Goal: Transaction & Acquisition: Book appointment/travel/reservation

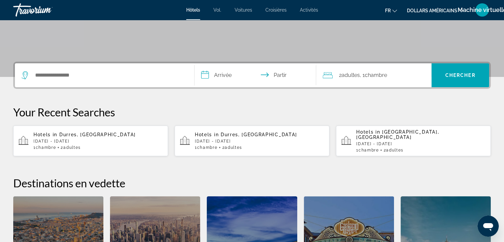
scroll to position [122, 0]
click at [74, 139] on p "[DATE] - [DATE]" at bounding box center [97, 141] width 129 height 5
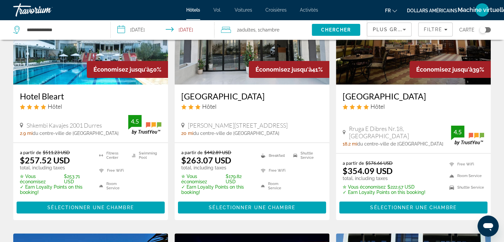
scroll to position [84, 0]
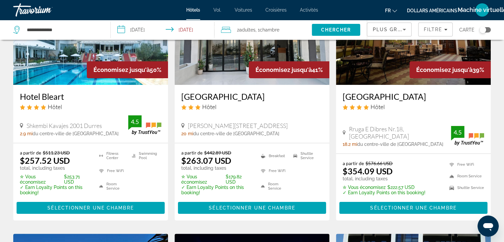
click at [430, 10] on font "dollars américains" at bounding box center [432, 10] width 50 height 5
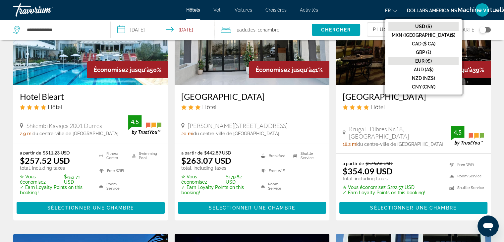
click at [431, 60] on font "EUR (€)" at bounding box center [423, 60] width 17 height 5
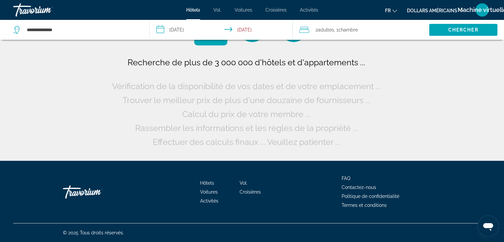
scroll to position [0, 0]
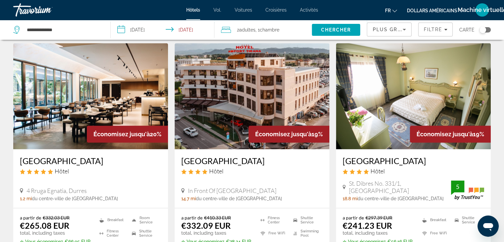
scroll to position [816, 0]
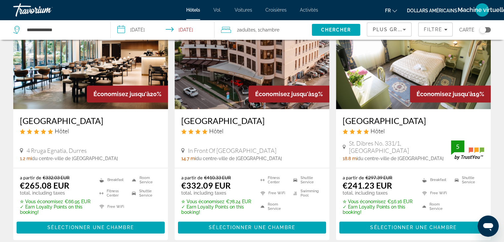
click at [81, 81] on img "Contenu principal" at bounding box center [90, 56] width 155 height 106
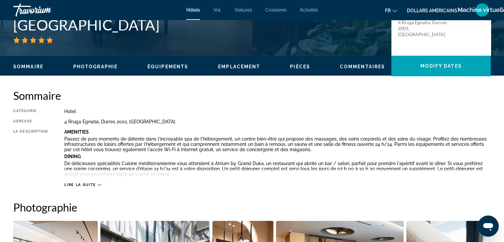
scroll to position [171, 0]
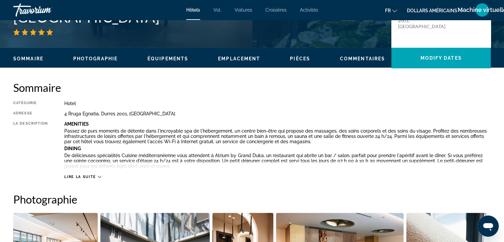
click at [99, 177] on icon "Contenu principal" at bounding box center [100, 177] width 4 height 4
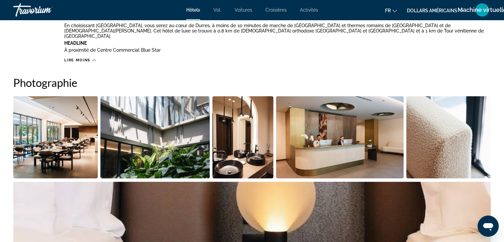
scroll to position [448, 0]
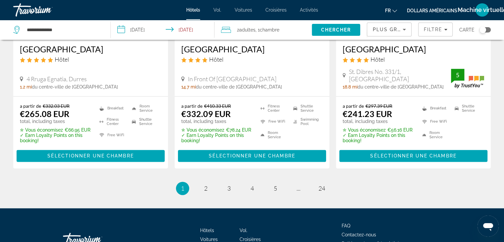
scroll to position [910, 0]
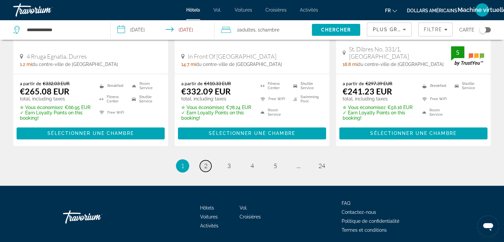
click at [205, 163] on span "2" at bounding box center [205, 165] width 3 height 7
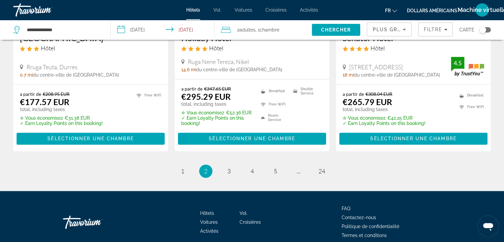
scroll to position [904, 0]
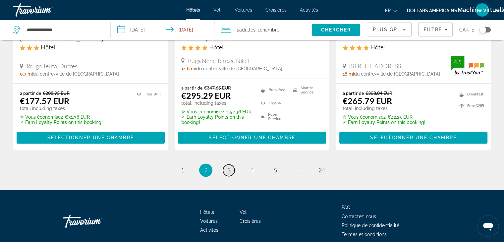
click at [227, 166] on span "3" at bounding box center [228, 169] width 3 height 7
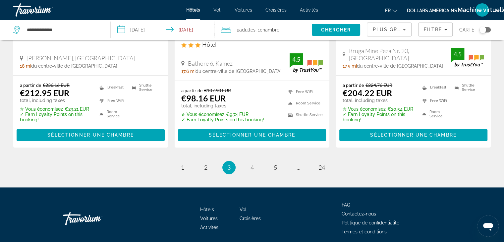
scroll to position [923, 0]
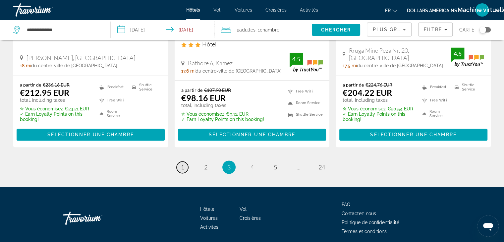
click at [183, 163] on span "1" at bounding box center [182, 166] width 3 height 7
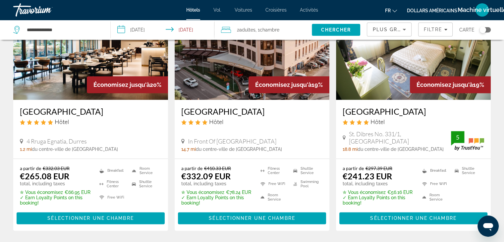
scroll to position [825, 0]
click at [63, 82] on img "Contenu principal" at bounding box center [90, 47] width 155 height 106
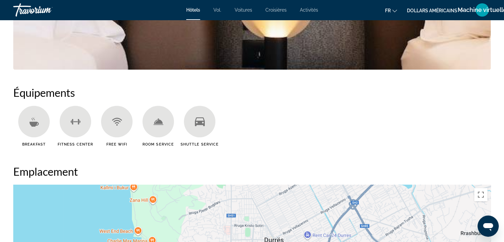
scroll to position [479, 0]
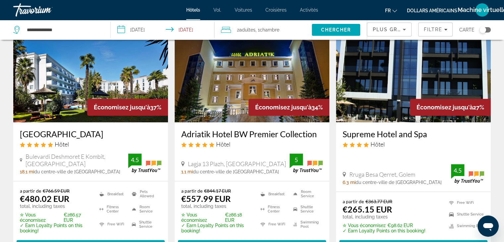
scroll to position [301, 0]
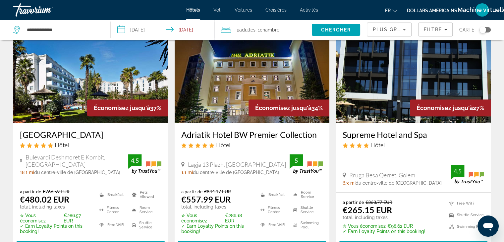
click at [379, 68] on img "Contenu principal" at bounding box center [413, 70] width 155 height 106
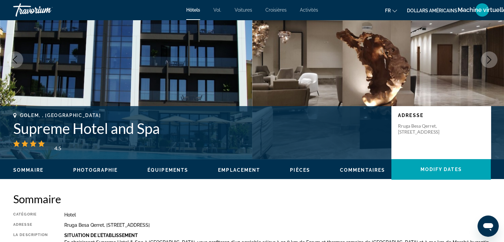
scroll to position [59, 0]
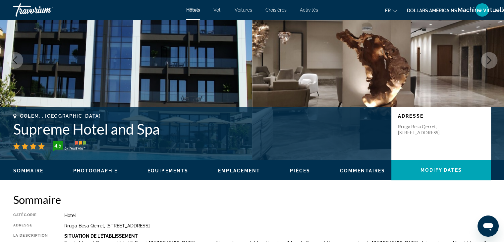
click at [492, 58] on icon "Next image" at bounding box center [489, 60] width 8 height 8
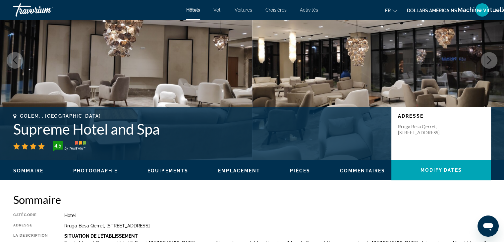
click at [492, 58] on icon "Next image" at bounding box center [489, 60] width 8 height 8
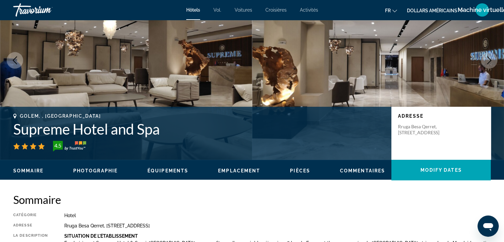
click at [492, 58] on icon "Next image" at bounding box center [489, 60] width 8 height 8
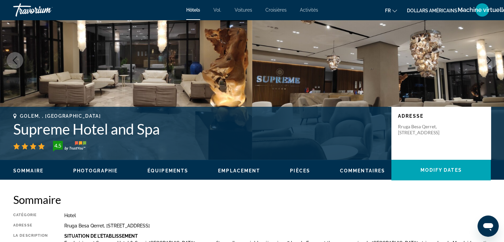
click at [492, 58] on icon "Next image" at bounding box center [489, 60] width 8 height 8
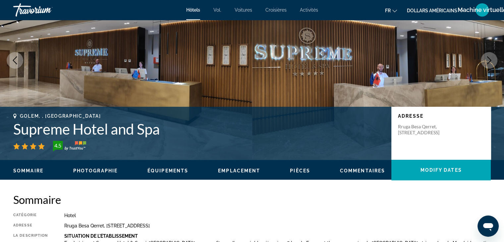
click at [492, 58] on icon "Next image" at bounding box center [489, 60] width 8 height 8
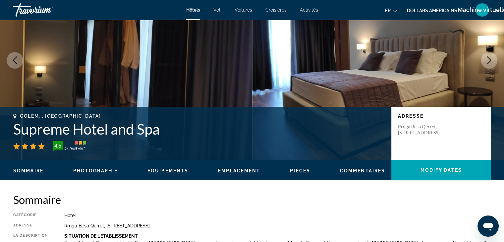
click at [492, 58] on icon "Next image" at bounding box center [489, 60] width 8 height 8
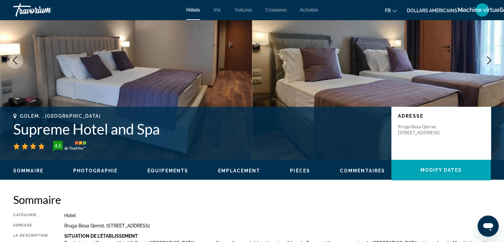
click at [492, 58] on icon "Next image" at bounding box center [489, 60] width 8 height 8
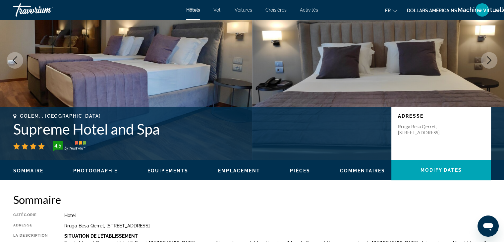
click at [492, 58] on icon "Next image" at bounding box center [489, 60] width 8 height 8
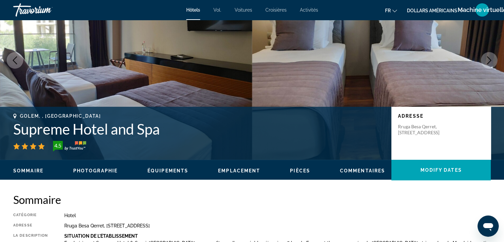
click at [492, 58] on icon "Next image" at bounding box center [489, 60] width 8 height 8
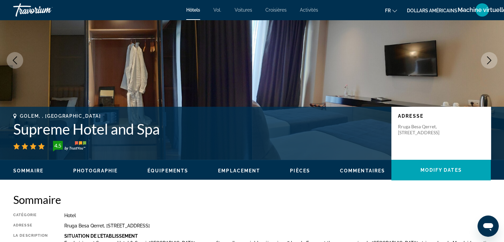
click at [492, 58] on icon "Next image" at bounding box center [489, 60] width 8 height 8
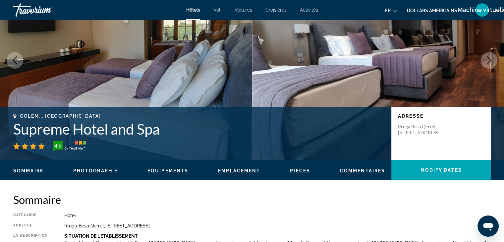
click at [492, 58] on icon "Next image" at bounding box center [489, 60] width 8 height 8
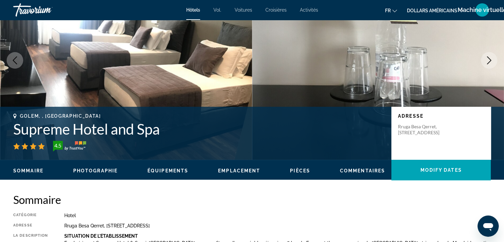
click at [492, 58] on icon "Next image" at bounding box center [489, 60] width 8 height 8
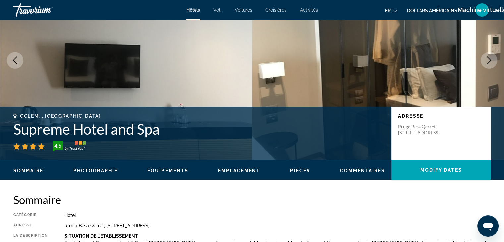
click at [492, 58] on icon "Next image" at bounding box center [489, 60] width 8 height 8
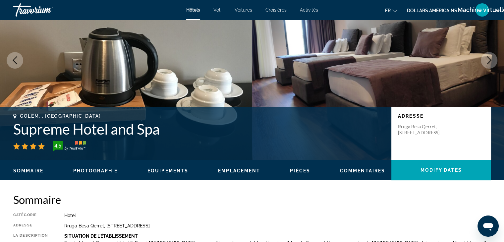
click at [492, 58] on icon "Next image" at bounding box center [489, 60] width 8 height 8
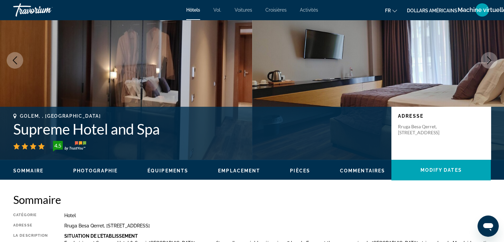
click at [492, 58] on icon "Next image" at bounding box center [489, 60] width 8 height 8
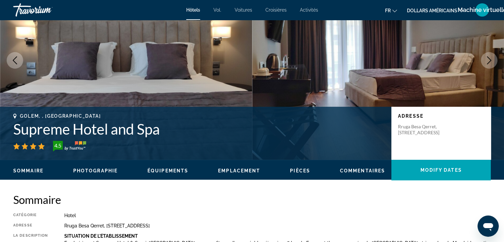
click at [492, 58] on icon "Next image" at bounding box center [489, 60] width 8 height 8
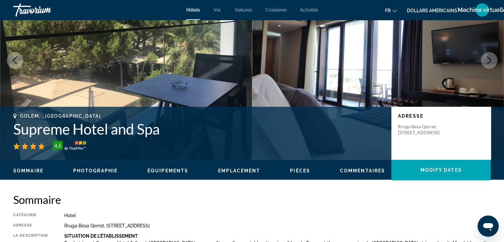
click at [492, 58] on icon "Next image" at bounding box center [489, 60] width 8 height 8
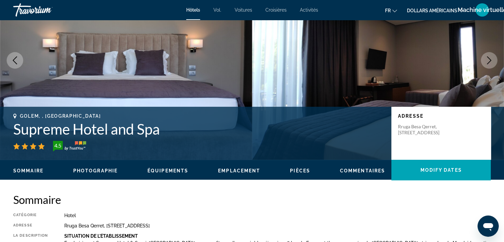
click at [492, 58] on icon "Next image" at bounding box center [489, 60] width 8 height 8
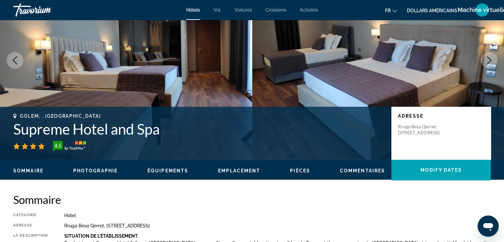
click at [492, 58] on icon "Next image" at bounding box center [489, 60] width 8 height 8
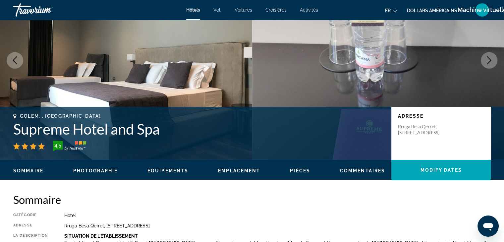
click at [492, 58] on icon "Next image" at bounding box center [489, 60] width 8 height 8
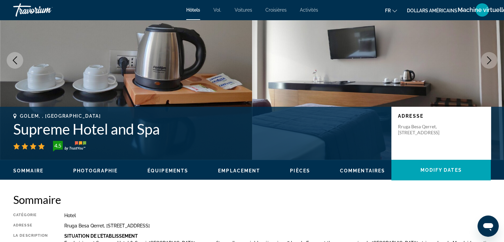
click at [492, 58] on icon "Next image" at bounding box center [489, 60] width 8 height 8
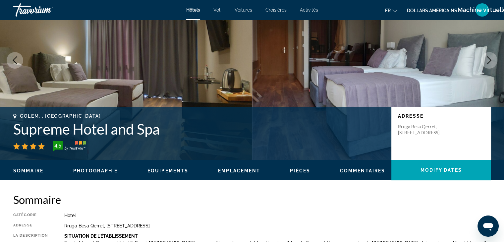
click at [492, 58] on icon "Next image" at bounding box center [489, 60] width 8 height 8
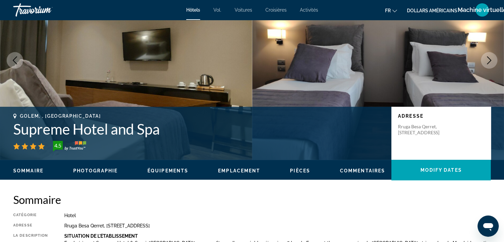
click at [492, 58] on icon "Next image" at bounding box center [489, 60] width 8 height 8
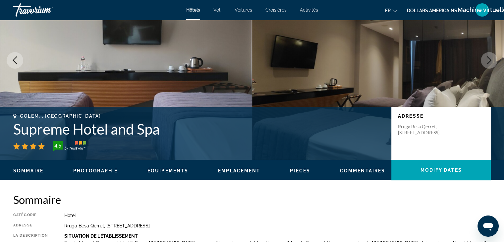
click at [492, 58] on icon "Next image" at bounding box center [489, 60] width 8 height 8
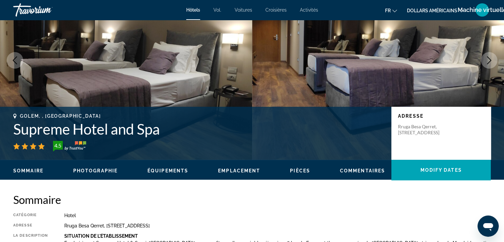
click at [492, 58] on icon "Next image" at bounding box center [489, 60] width 8 height 8
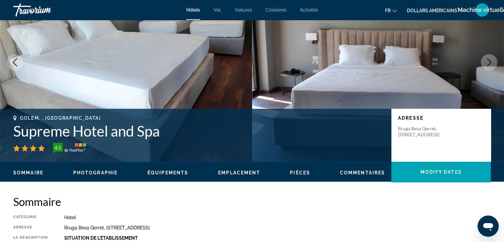
scroll to position [0, 0]
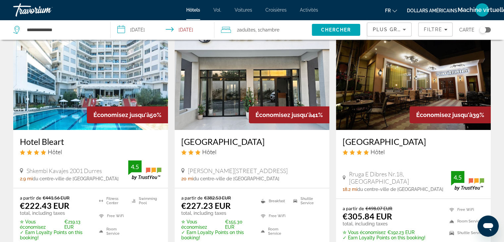
scroll to position [38, 0]
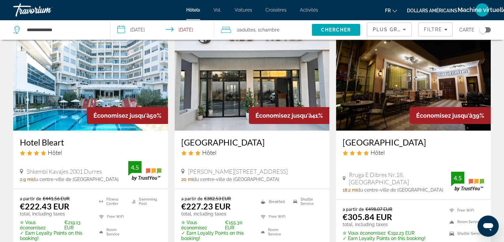
click at [94, 76] on img "Contenu principal" at bounding box center [90, 78] width 155 height 106
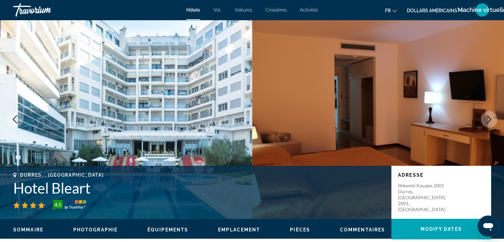
click at [485, 120] on icon "Next image" at bounding box center [489, 119] width 8 height 8
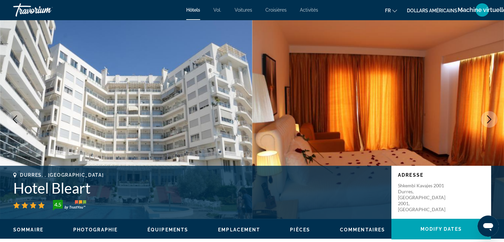
click at [485, 120] on icon "Next image" at bounding box center [489, 119] width 8 height 8
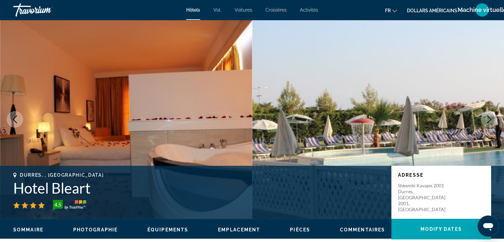
click at [485, 120] on icon "Next image" at bounding box center [489, 119] width 8 height 8
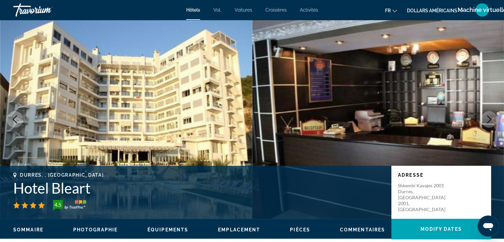
click at [485, 120] on icon "Next image" at bounding box center [489, 119] width 8 height 8
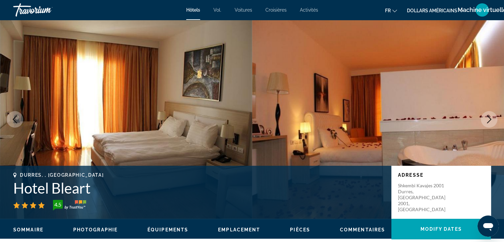
click at [485, 120] on icon "Next image" at bounding box center [489, 119] width 8 height 8
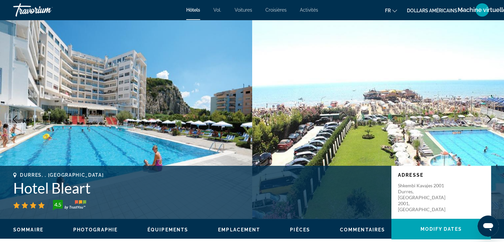
click at [485, 120] on icon "Next image" at bounding box center [489, 119] width 8 height 8
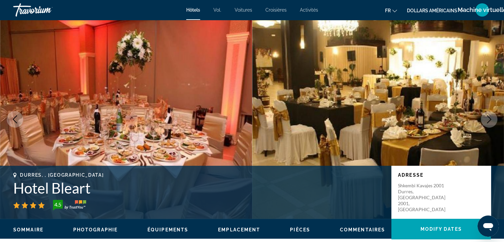
click at [485, 120] on icon "Next image" at bounding box center [489, 119] width 8 height 8
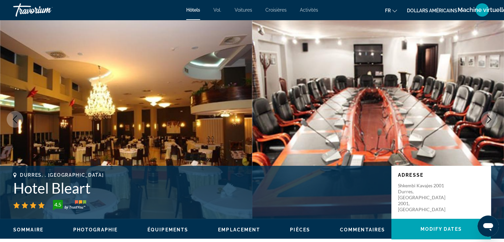
click at [485, 120] on icon "Next image" at bounding box center [489, 119] width 8 height 8
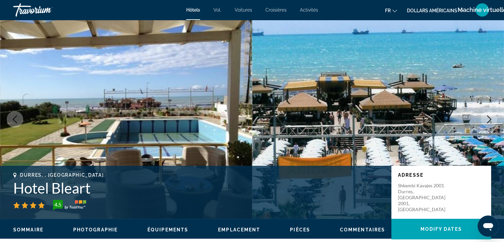
click at [485, 120] on icon "Next image" at bounding box center [489, 119] width 8 height 8
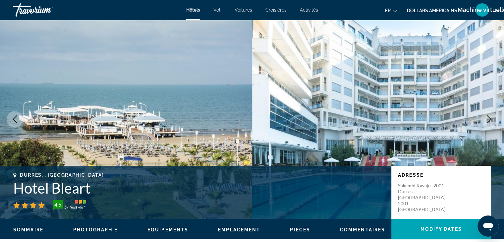
click at [485, 120] on icon "Next image" at bounding box center [489, 119] width 8 height 8
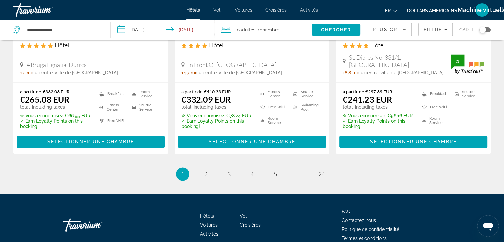
scroll to position [902, 0]
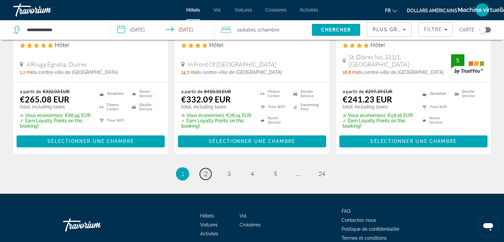
click at [206, 174] on span "2" at bounding box center [205, 173] width 3 height 7
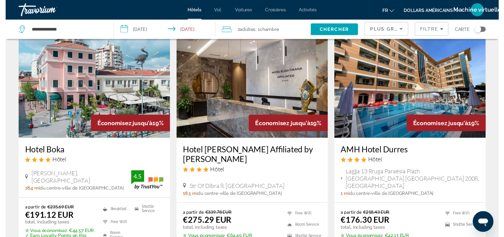
scroll to position [28, 0]
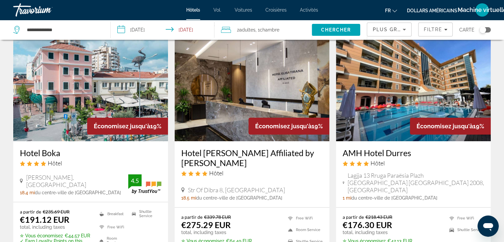
click at [237, 92] on img "Contenu principal" at bounding box center [252, 88] width 155 height 106
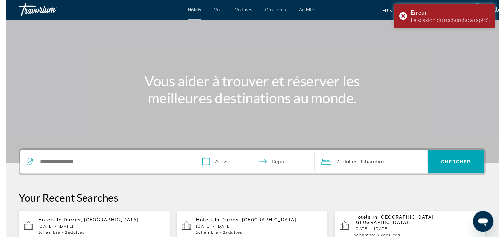
scroll to position [0, 2]
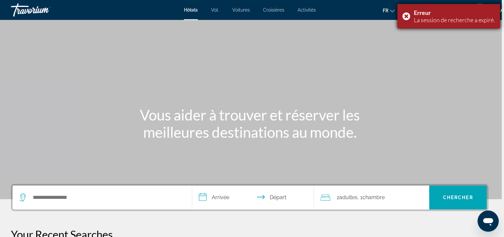
click at [407, 15] on div "Erreur La session de recherche a expiré." at bounding box center [449, 16] width 103 height 25
